Goal: Check status: Check status

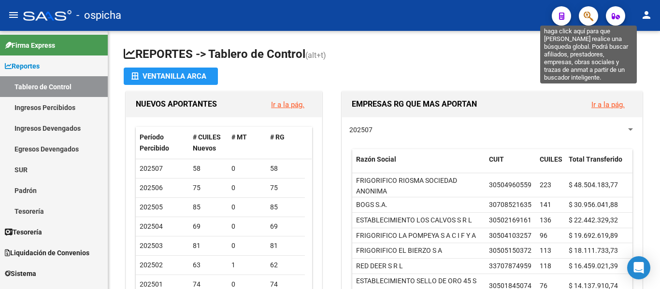
click at [585, 14] on icon "button" at bounding box center [588, 16] width 10 height 11
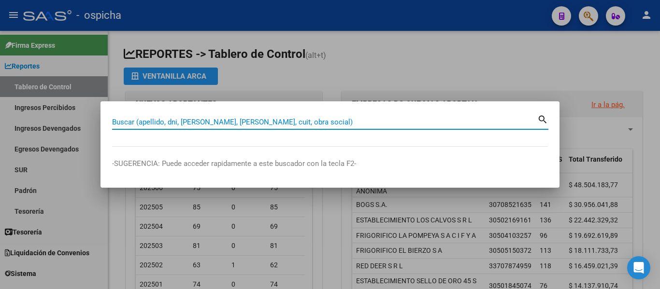
click at [298, 65] on div at bounding box center [330, 144] width 660 height 289
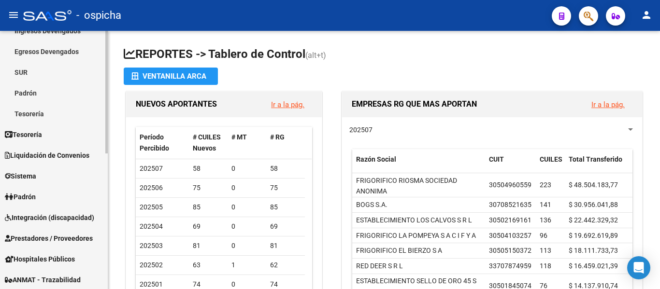
scroll to position [145, 0]
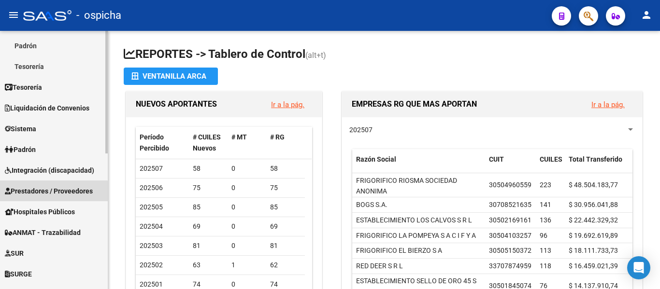
click at [53, 192] on span "Prestadores / Proveedores" at bounding box center [49, 191] width 88 height 11
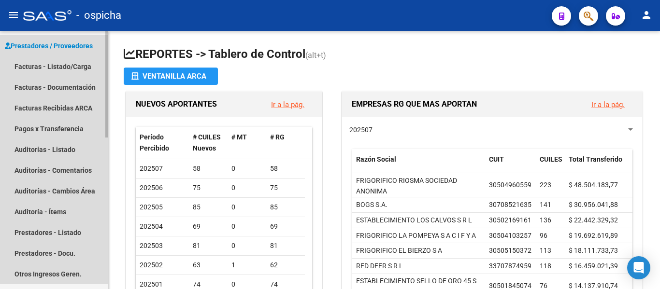
click at [72, 56] on link "Prestadores / Proveedores" at bounding box center [54, 45] width 108 height 21
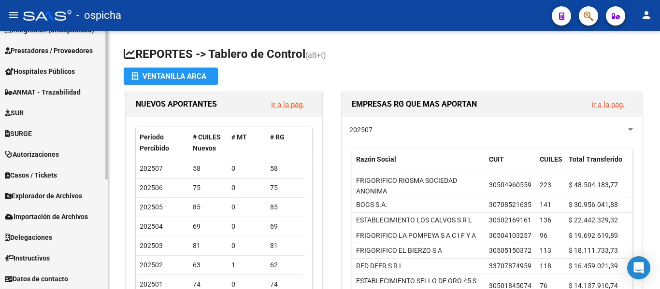
click at [72, 64] on mat-nav-list "Firma Express Reportes Tablero de Control Ingresos Percibidos Análisis de todos…" at bounding box center [54, 90] width 108 height 398
click at [72, 51] on span "Prestadores / Proveedores" at bounding box center [49, 50] width 88 height 11
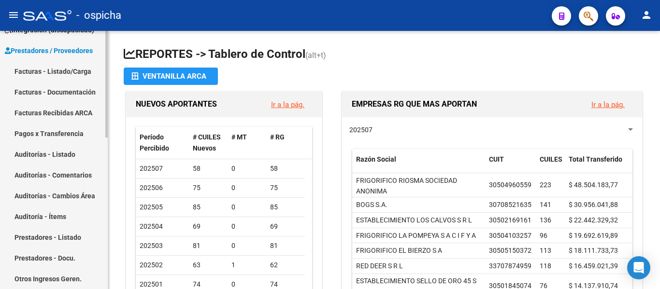
click at [70, 60] on link "Prestadores / Proveedores" at bounding box center [54, 50] width 108 height 21
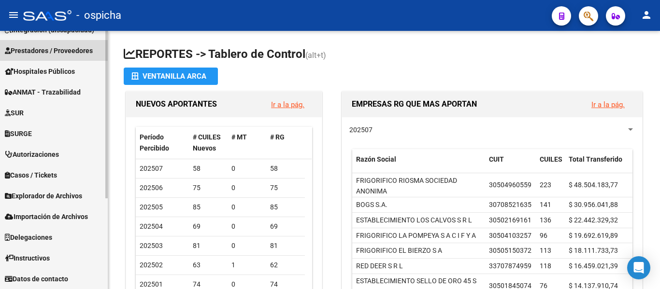
click at [74, 46] on span "Prestadores / Proveedores" at bounding box center [49, 50] width 88 height 11
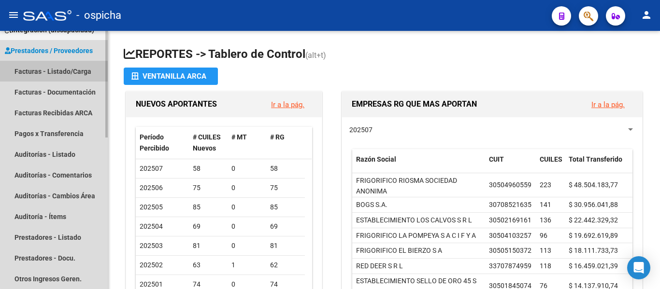
click at [75, 65] on link "Facturas - Listado/Carga" at bounding box center [54, 71] width 108 height 21
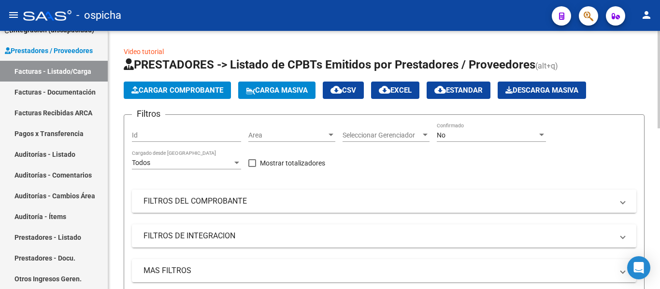
click at [268, 209] on mat-expansion-panel-header "FILTROS DEL COMPROBANTE" at bounding box center [384, 201] width 504 height 23
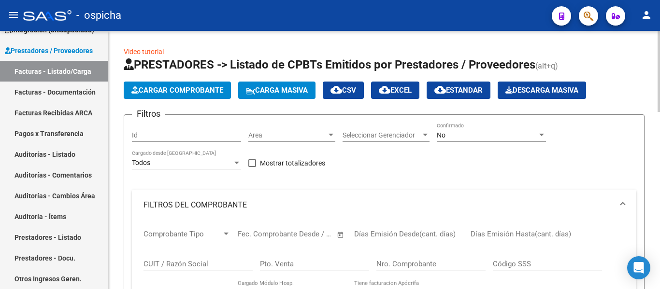
scroll to position [97, 0]
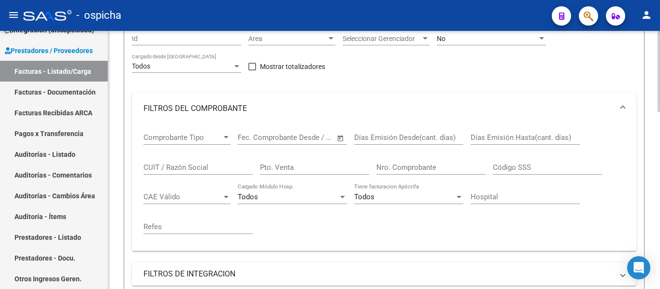
click at [180, 167] on input "CUIT / Razón Social" at bounding box center [197, 167] width 109 height 9
type input "2"
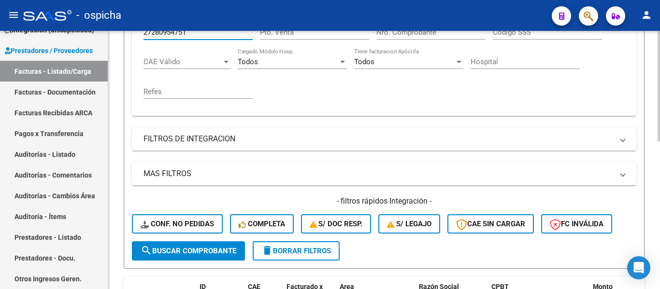
scroll to position [290, 0]
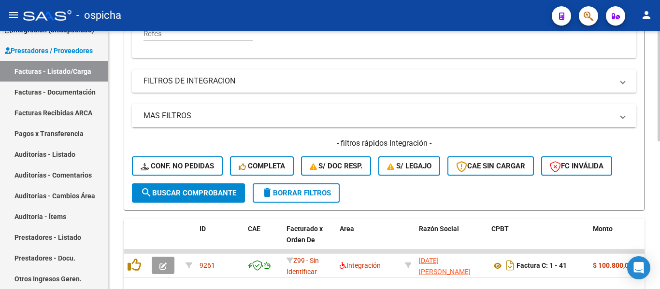
type input "27280954751"
click at [180, 199] on button "search Buscar Comprobante" at bounding box center [188, 192] width 113 height 19
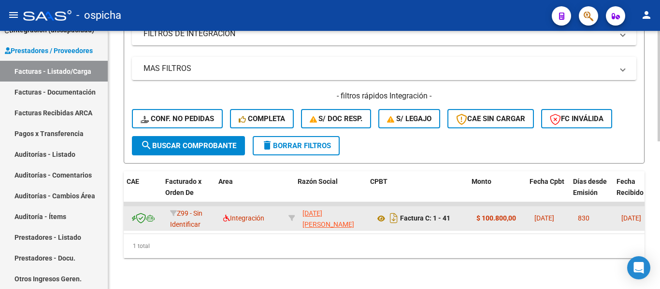
scroll to position [0, 121]
